Goal: Information Seeking & Learning: Learn about a topic

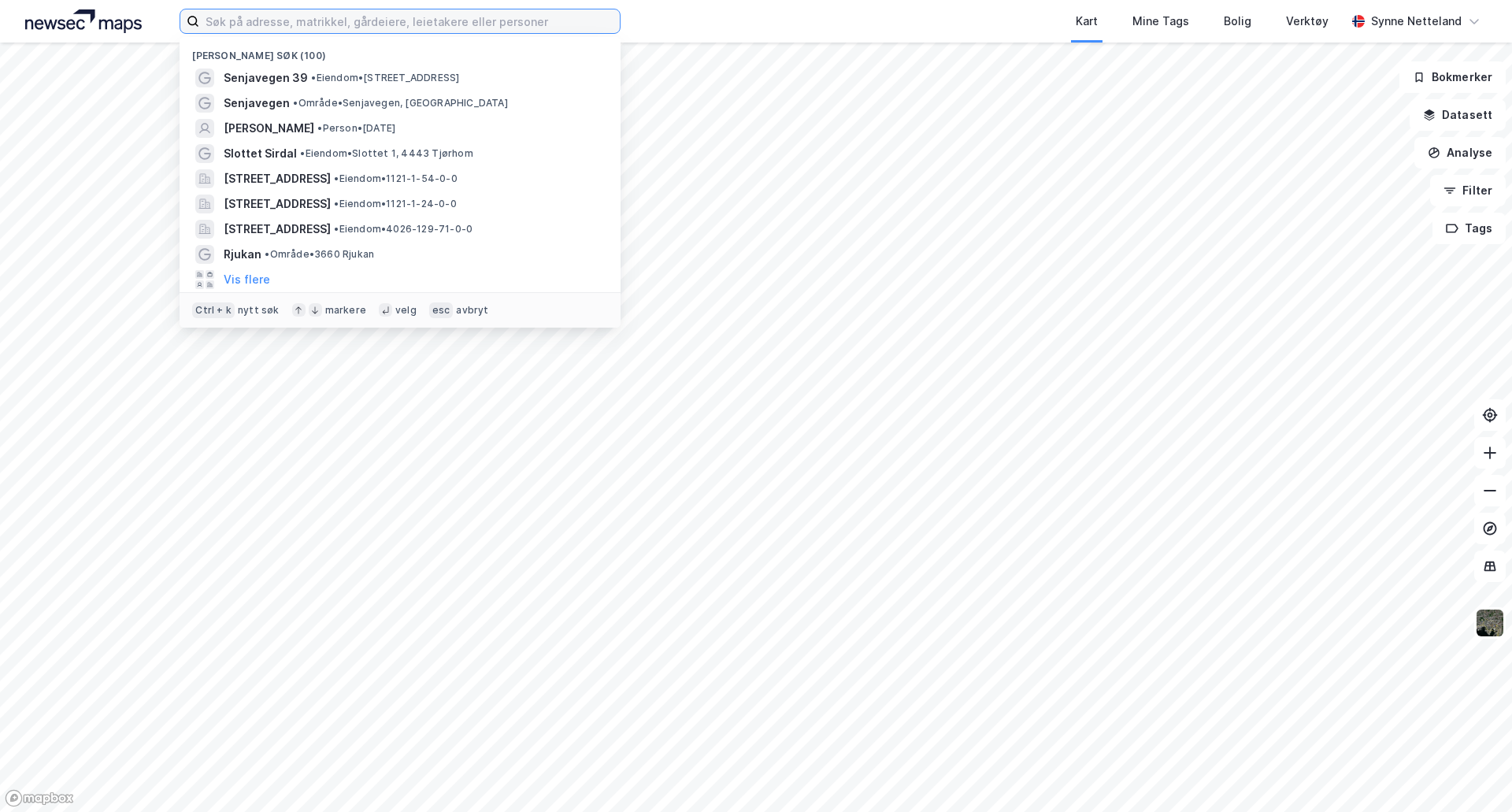
click at [234, 27] on input at bounding box center [409, 21] width 420 height 24
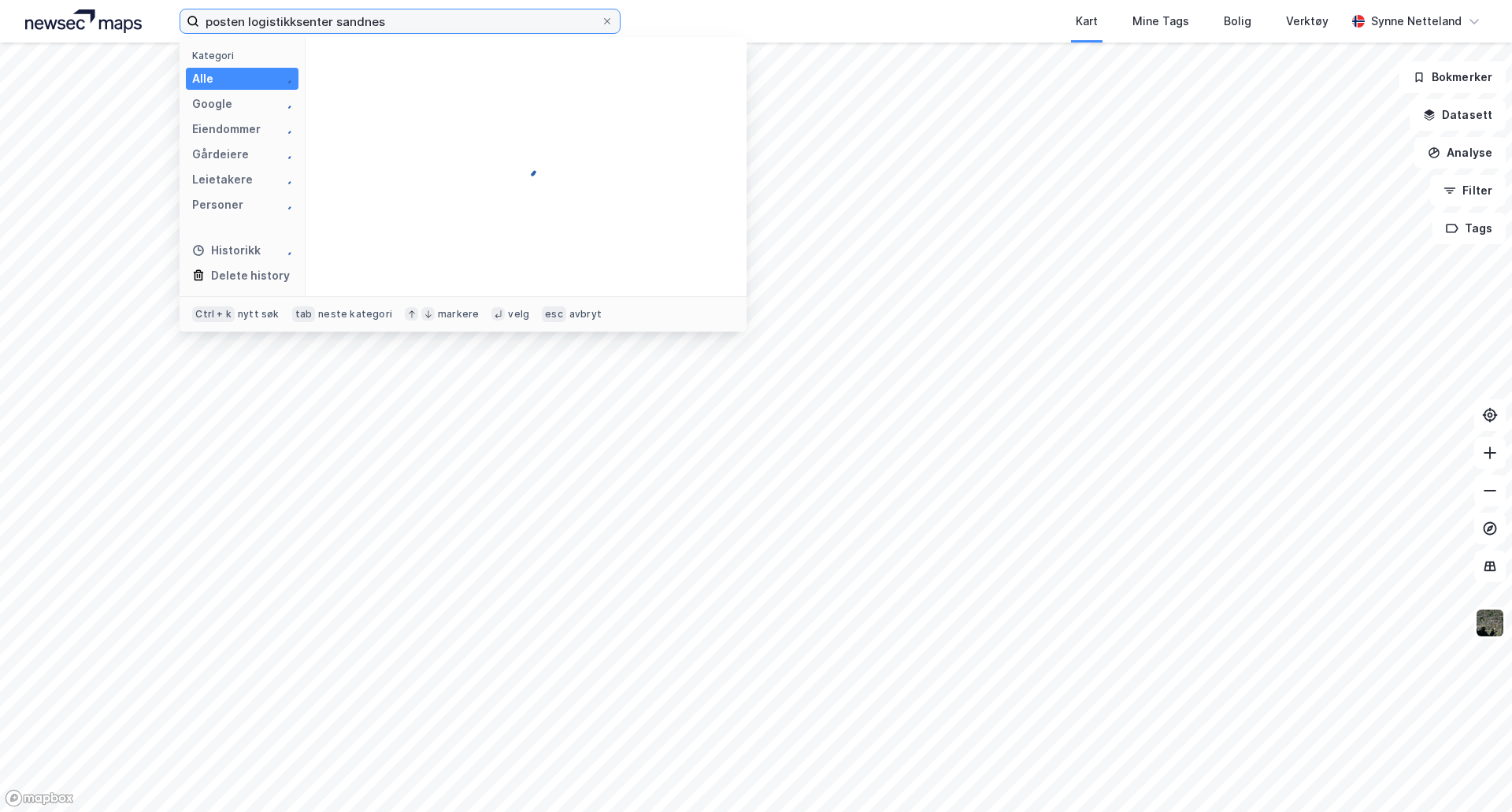
type input "posten logistikksenter sandnes"
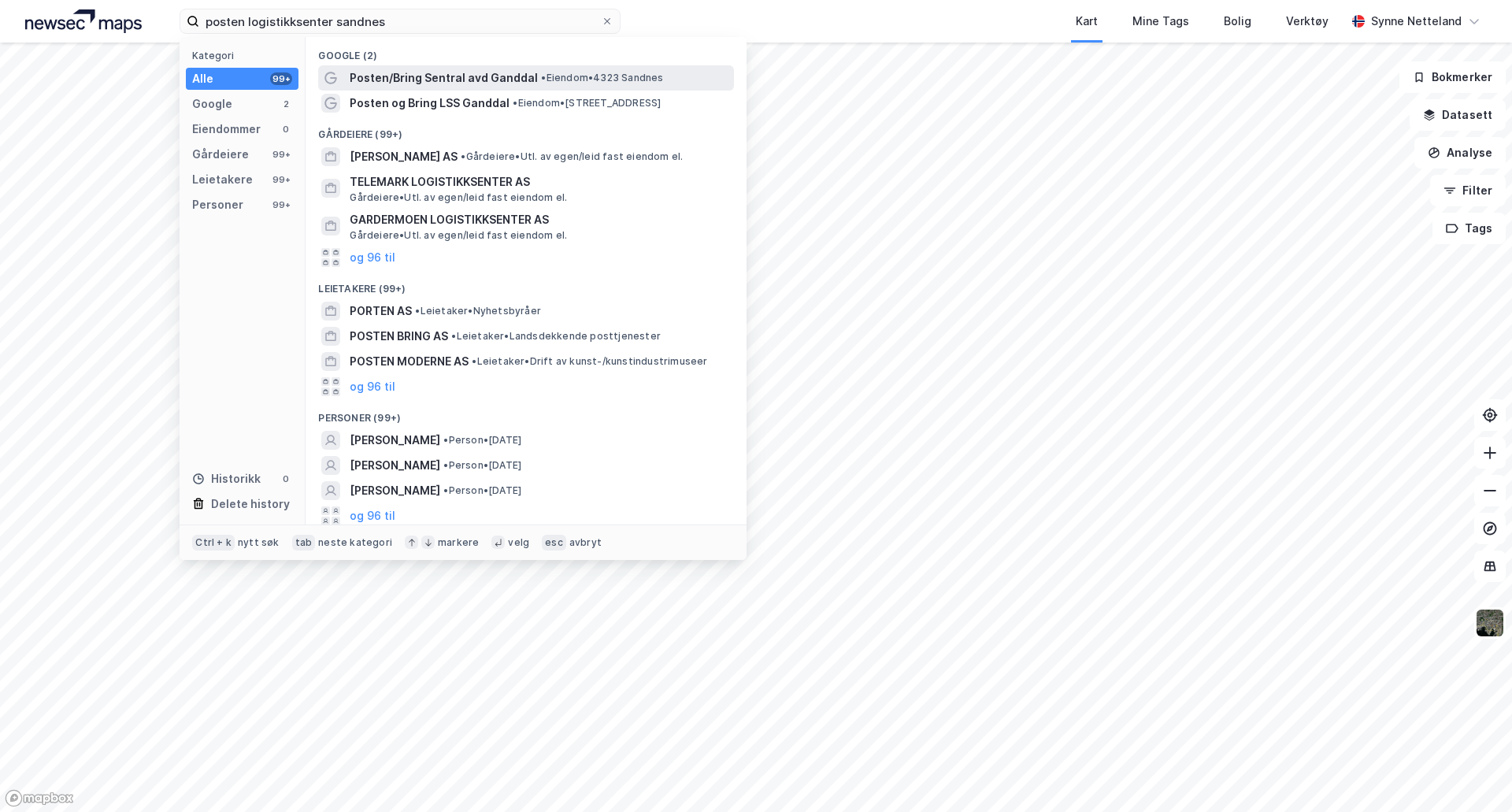
click at [542, 81] on span "•" at bounding box center [543, 77] width 5 height 12
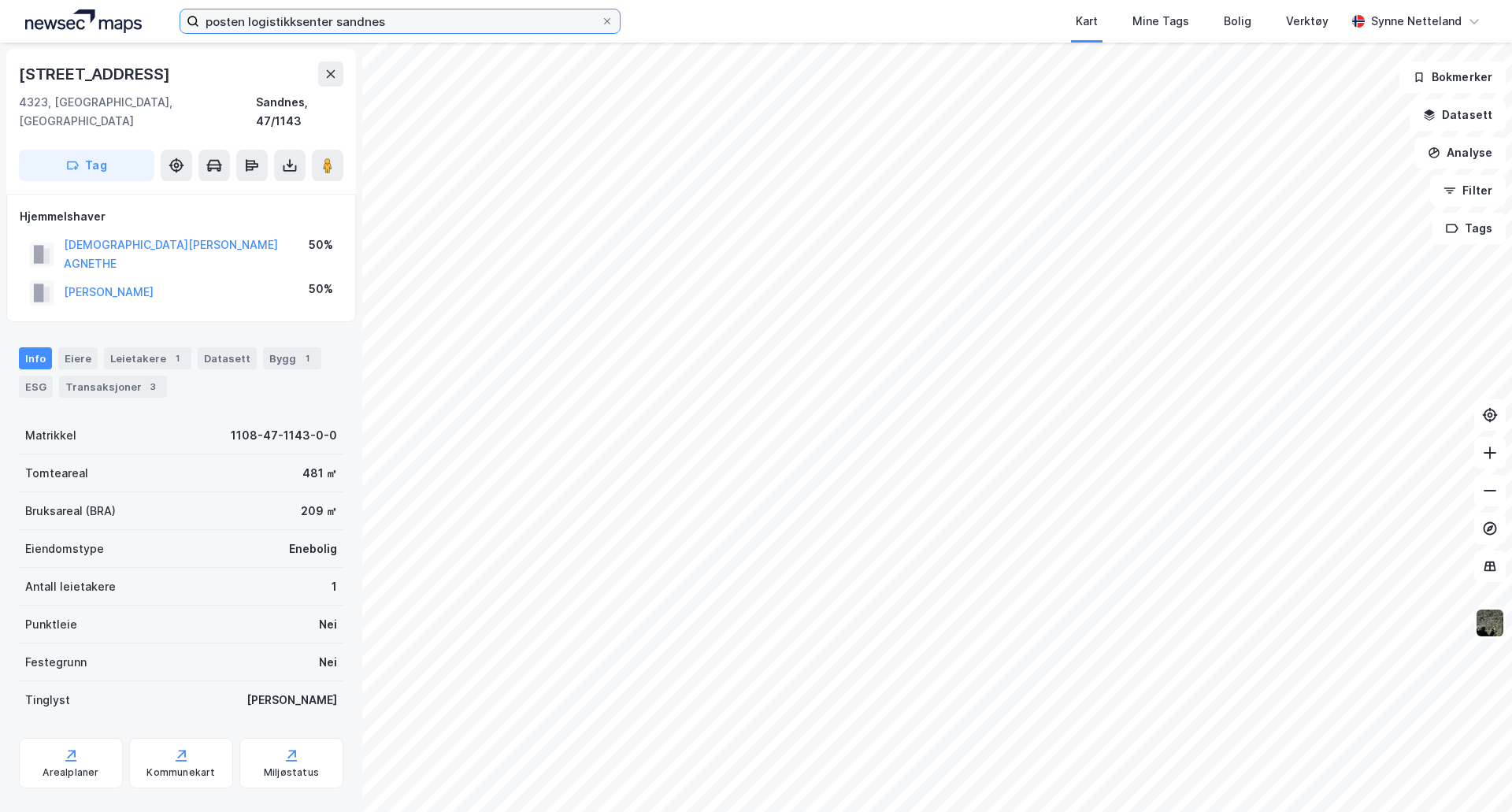
click at [285, 18] on input "posten logistikksenter sandnes" at bounding box center [400, 21] width 402 height 24
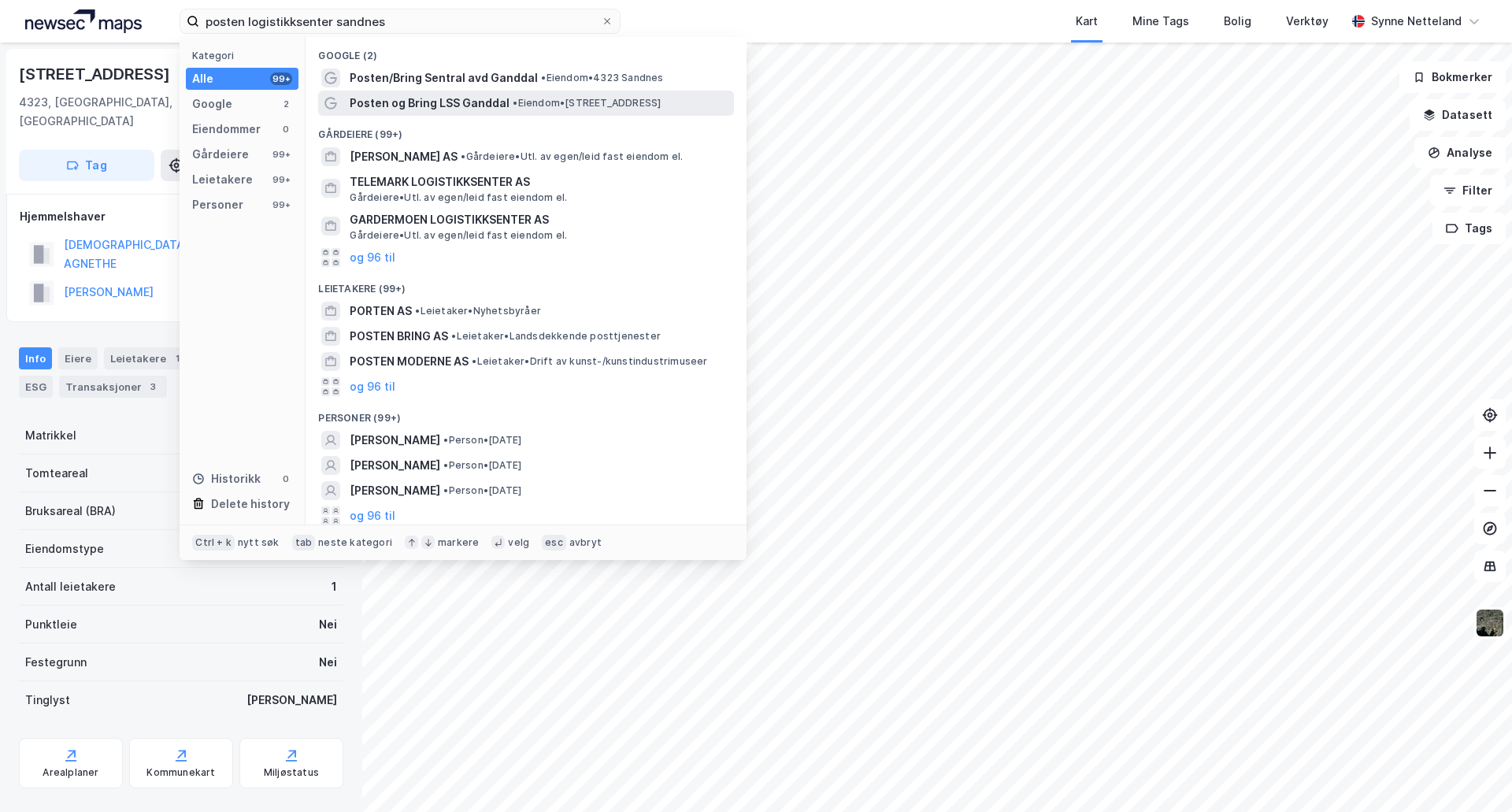
click at [545, 102] on span "• Eiendom • [STREET_ADDRESS]" at bounding box center [587, 103] width 148 height 13
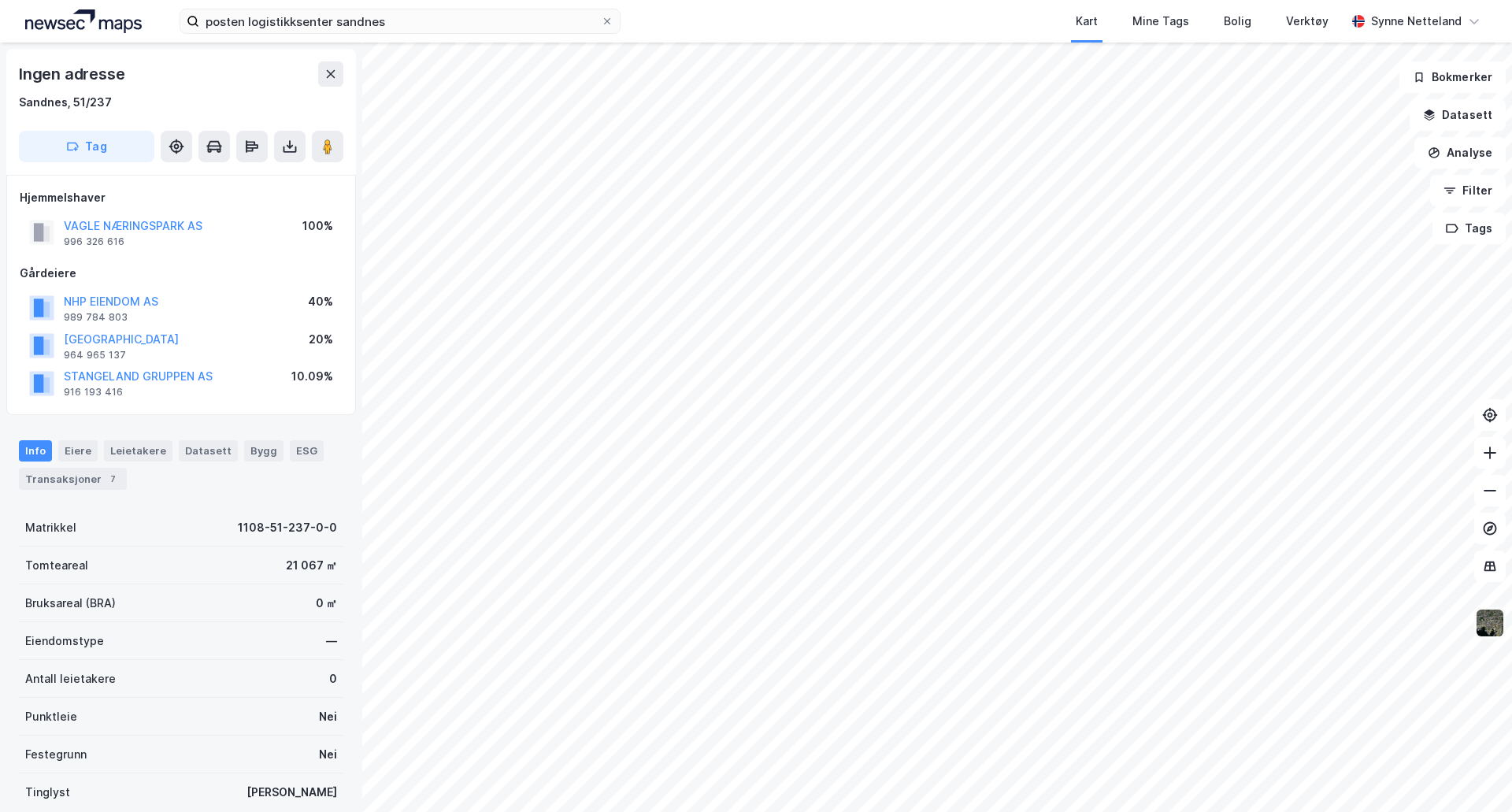
click at [1478, 633] on img at bounding box center [1490, 623] width 30 height 30
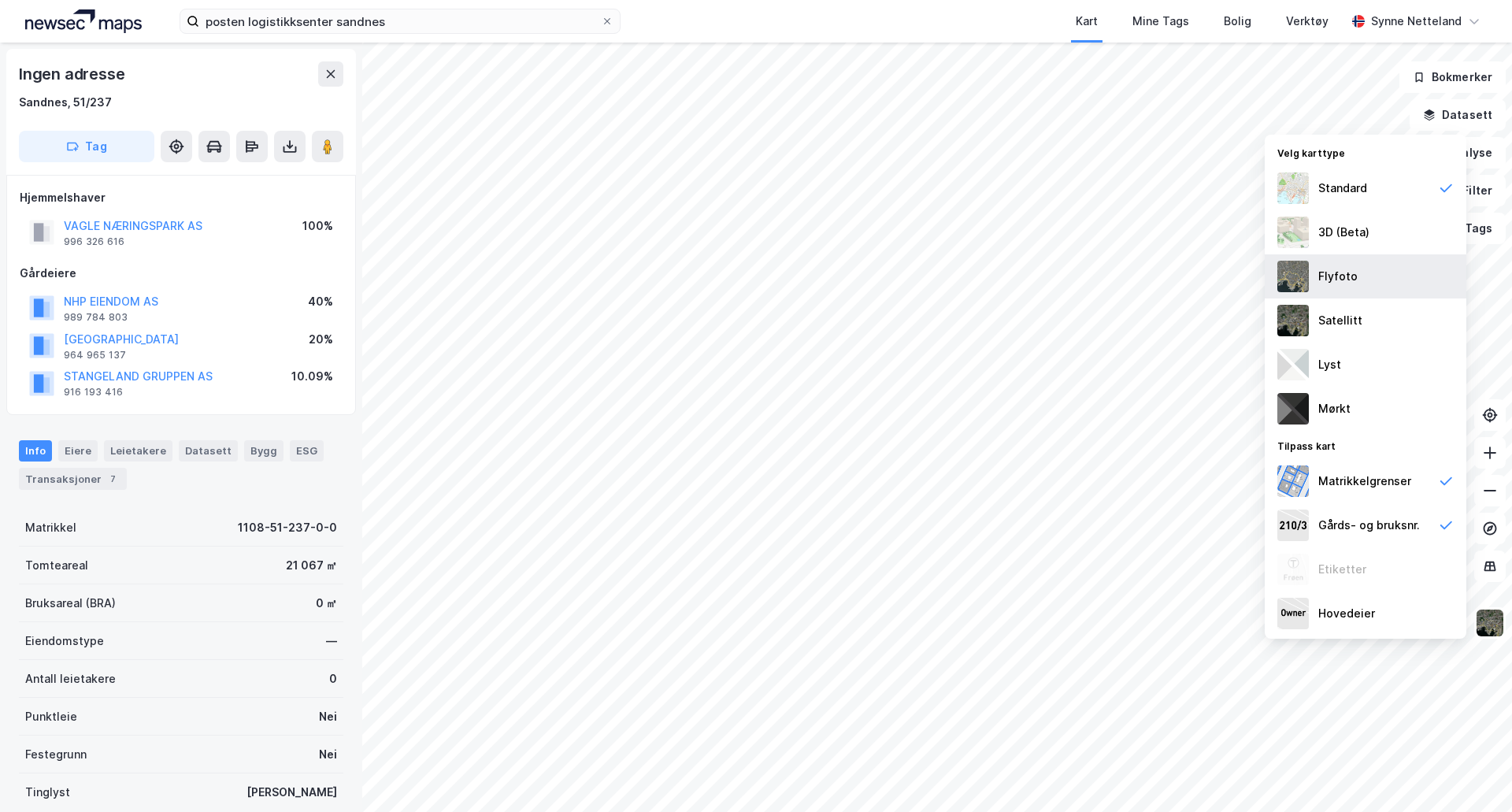
click at [1338, 287] on div "Flyfoto" at bounding box center [1366, 276] width 201 height 44
